Goal: Information Seeking & Learning: Find contact information

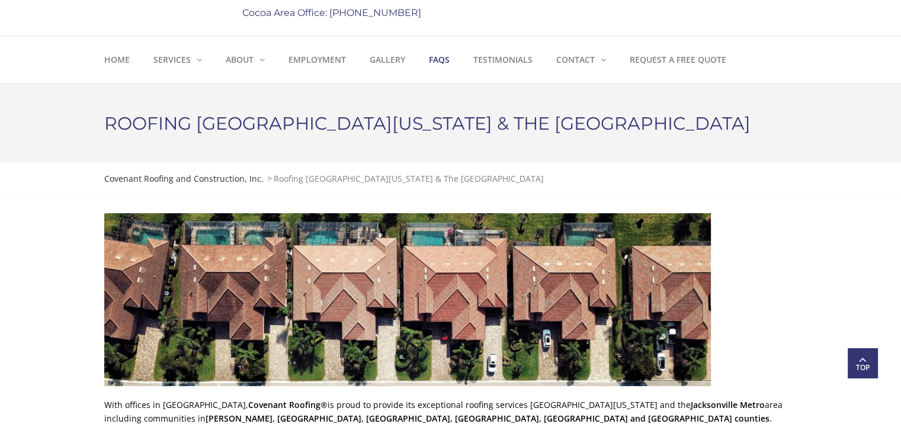
scroll to position [178, 0]
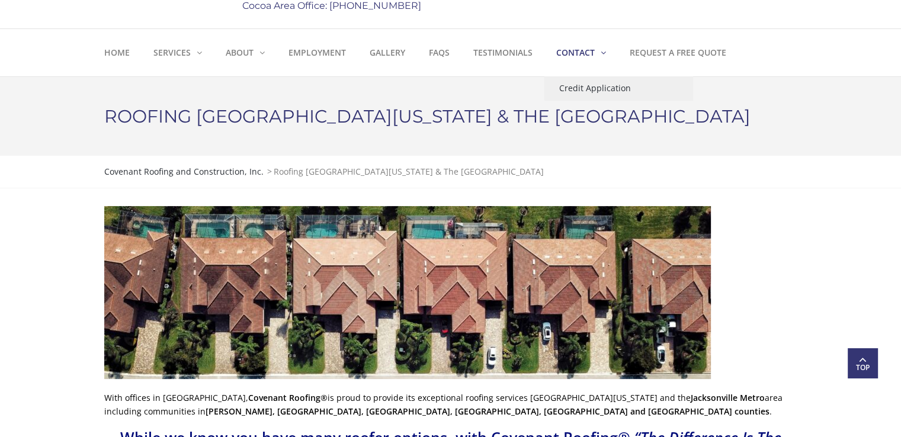
click at [599, 47] on link "Contact" at bounding box center [580, 52] width 73 height 47
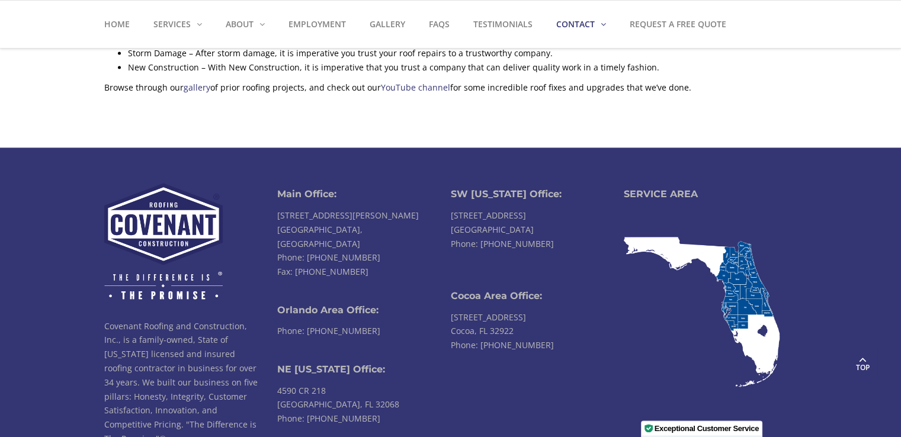
scroll to position [1837, 0]
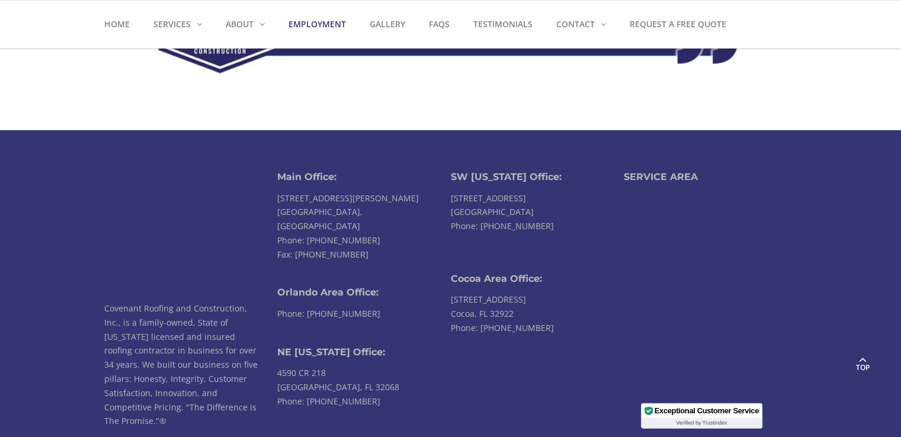
scroll to position [3421, 0]
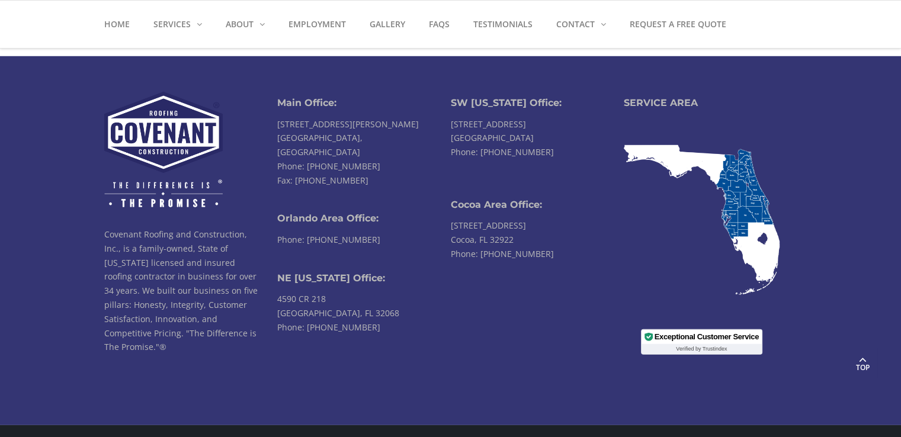
drag, startPoint x: 331, startPoint y: 271, endPoint x: 278, endPoint y: 268, distance: 52.8
click at [278, 268] on li "Main Office: 1410 Emerson Street Leesburg, FL 34748 Phone: 352-314-3625 Fax: 35…" at bounding box center [364, 223] width 174 height 262
copy li "4590 CR 218"
click at [315, 285] on li "Main Office: 1410 Emerson Street Leesburg, FL 34748 Phone: 352-314-3625 Fax: 35…" at bounding box center [364, 223] width 174 height 262
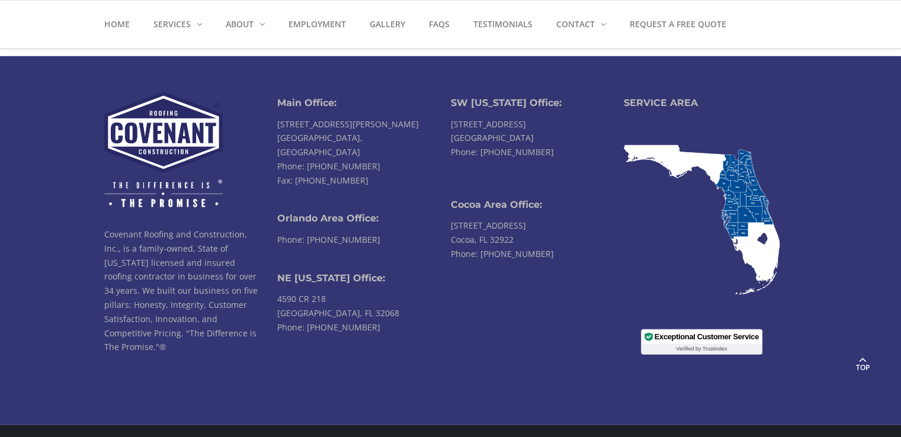
click at [315, 285] on li "Main Office: 1410 Emerson Street Leesburg, FL 34748 Phone: 352-314-3625 Fax: 35…" at bounding box center [364, 223] width 174 height 262
drag, startPoint x: 366, startPoint y: 285, endPoint x: 278, endPoint y: 285, distance: 88.3
click at [278, 285] on li "Main Office: 1410 Emerson Street Leesburg, FL 34748 Phone: 352-314-3625 Fax: 35…" at bounding box center [364, 223] width 174 height 262
copy li "[GEOGRAPHIC_DATA], FL 32068"
